Goal: Task Accomplishment & Management: Use online tool/utility

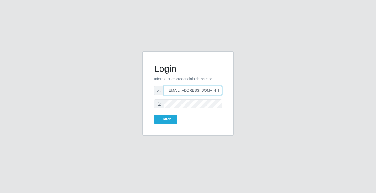
click at [219, 91] on input "[EMAIL_ADDRESS][DOMAIN_NAME]" at bounding box center [193, 90] width 58 height 9
type input "a"
type input "[EMAIL_ADDRESS][DOMAIN_NAME]"
click at [154, 114] on button "Entrar" at bounding box center [165, 118] width 23 height 9
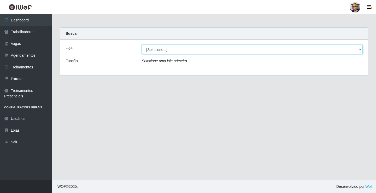
click at [359, 49] on select "[Selecione...] Mercadinho [GEOGRAPHIC_DATA]" at bounding box center [252, 49] width 221 height 9
select select "345"
click at [142, 45] on select "[Selecione...] Mercadinho [GEOGRAPHIC_DATA]" at bounding box center [252, 49] width 221 height 9
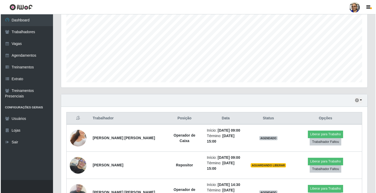
scroll to position [154, 0]
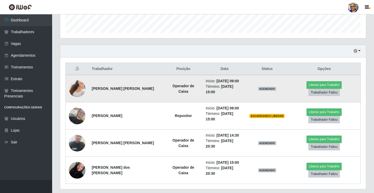
click at [309, 91] on td "Liberar para Trabalho Trabalhador Faltou" at bounding box center [324, 88] width 73 height 27
click at [311, 88] on button "Liberar para Trabalho" at bounding box center [324, 84] width 35 height 7
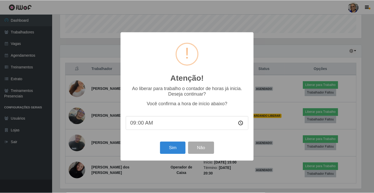
scroll to position [108, 303]
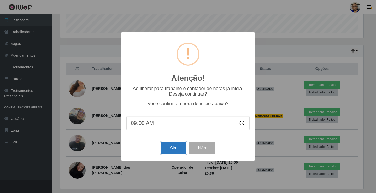
click at [173, 149] on button "Sim" at bounding box center [173, 148] width 25 height 12
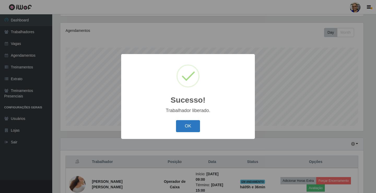
click at [189, 128] on button "OK" at bounding box center [188, 126] width 24 height 12
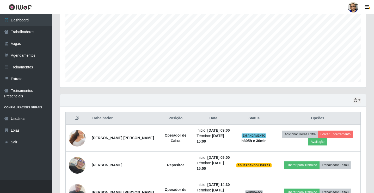
scroll to position [169, 0]
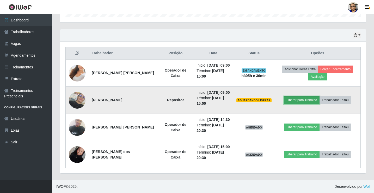
click at [298, 100] on button "Liberar para Trabalho" at bounding box center [301, 99] width 35 height 7
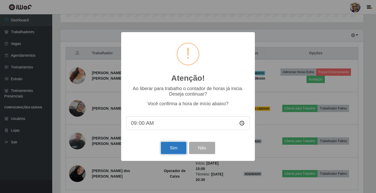
click at [179, 149] on button "Sim" at bounding box center [173, 148] width 25 height 12
click at [179, 149] on div "Atenção! × Ao liberar para trabalho o contador de horas [PERSON_NAME] inicia. D…" at bounding box center [188, 96] width 134 height 128
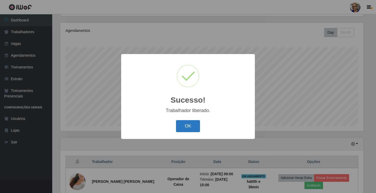
click at [191, 128] on button "OK" at bounding box center [188, 126] width 24 height 12
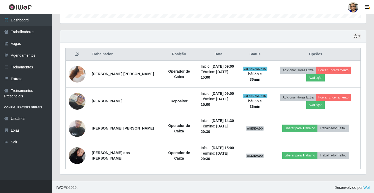
scroll to position [169, 0]
